Goal: Task Accomplishment & Management: Check status

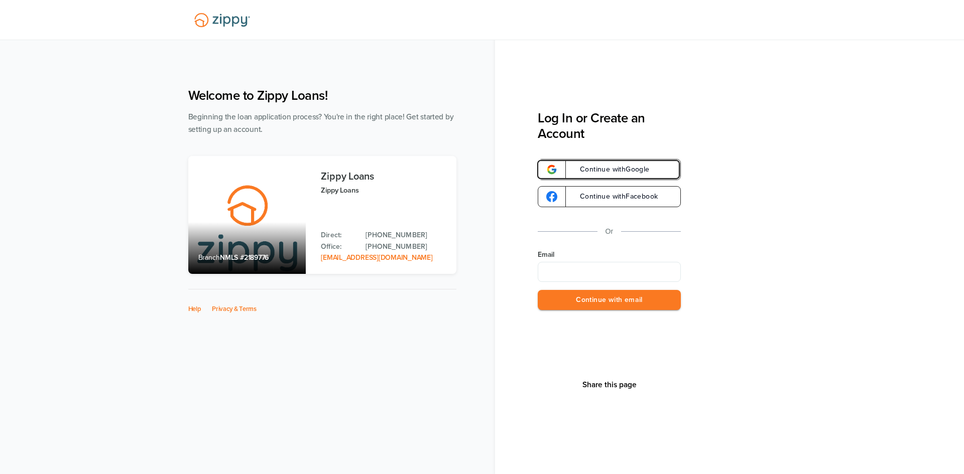
click at [640, 170] on span "Continue with Google" at bounding box center [610, 169] width 80 height 7
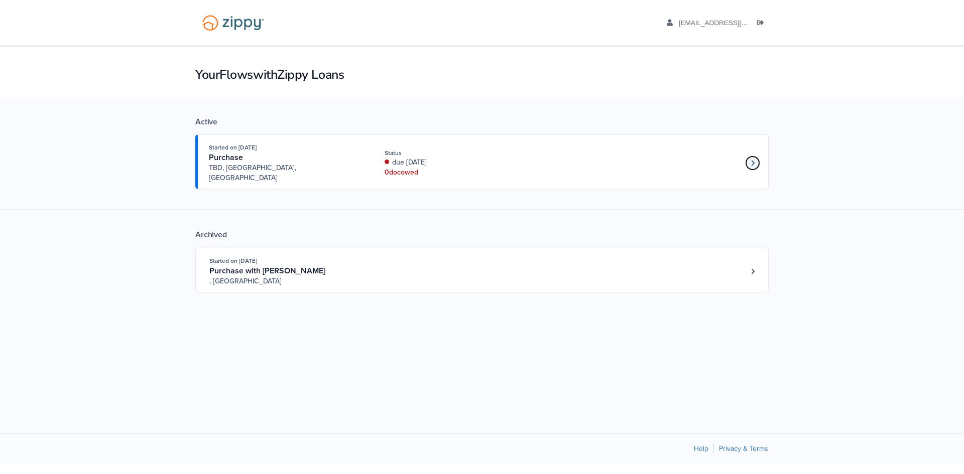
click at [753, 161] on icon "Loan number 4249684" at bounding box center [753, 163] width 4 height 7
